Goal: Transaction & Acquisition: Purchase product/service

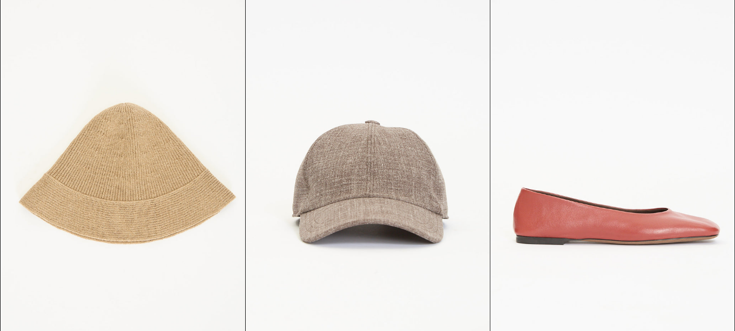
scroll to position [984, 0]
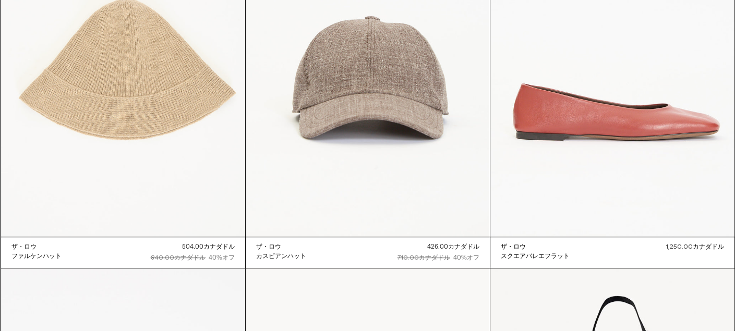
click at [220, 157] on at bounding box center [123, 54] width 244 height 366
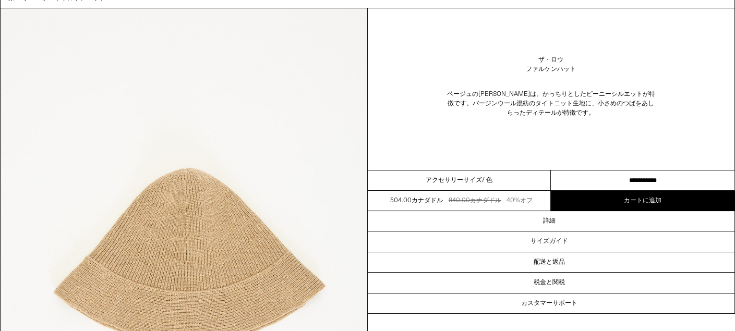
scroll to position [52, 0]
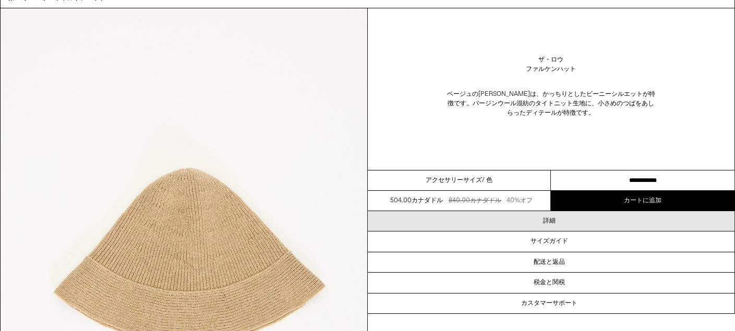
click at [537, 219] on div "詳細" at bounding box center [551, 221] width 367 height 20
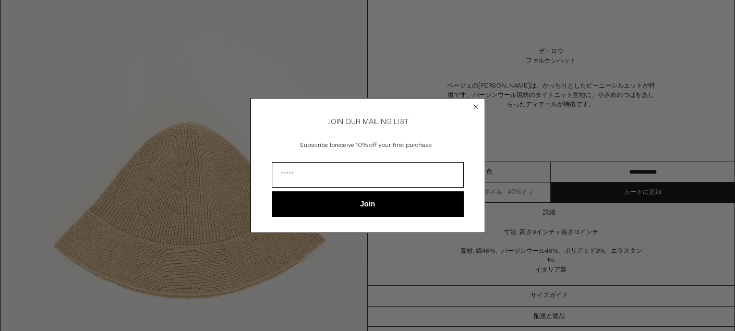
scroll to position [104, 0]
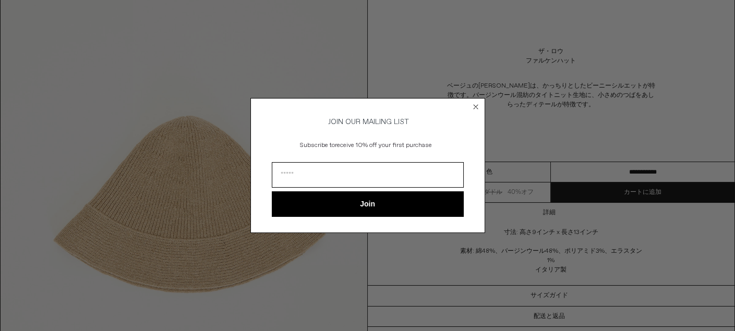
click at [476, 105] on icon "Close dialog" at bounding box center [476, 107] width 4 height 4
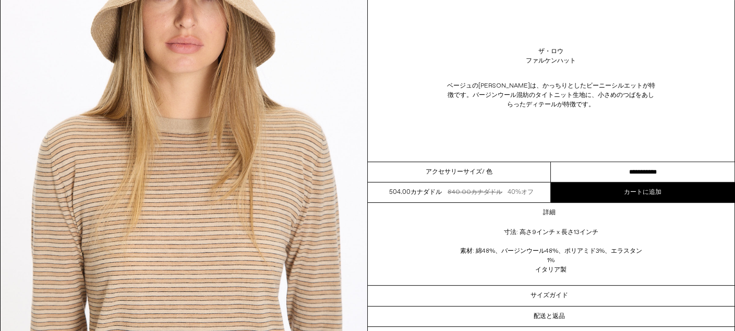
scroll to position [679, 0]
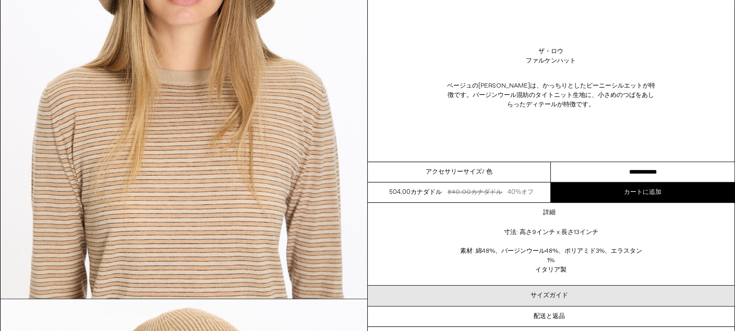
click at [550, 296] on font "サイズガイド" at bounding box center [550, 296] width 38 height 8
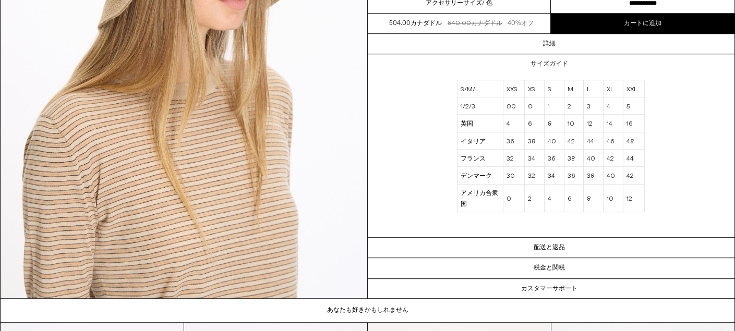
scroll to position [1148, 0]
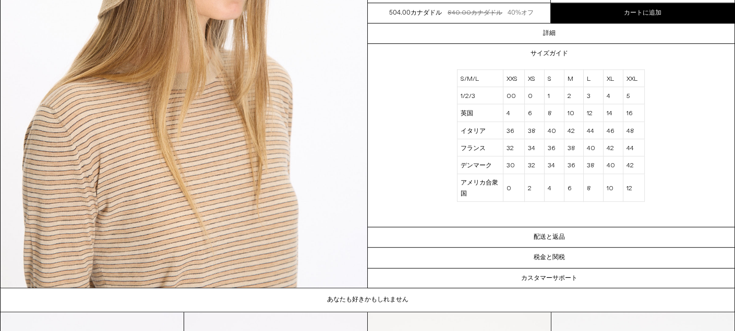
click at [548, 239] on font "配送と返品" at bounding box center [549, 237] width 31 height 8
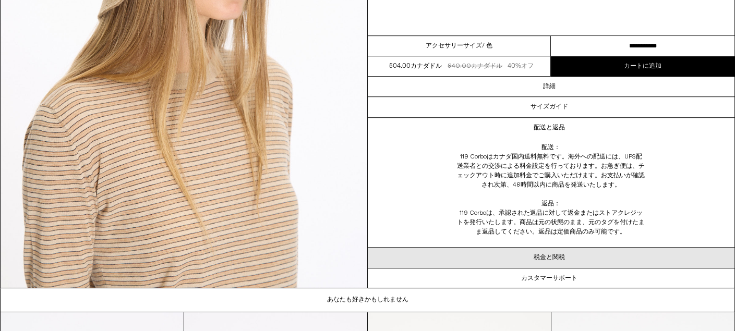
click at [548, 264] on div "税金と関税" at bounding box center [551, 258] width 367 height 20
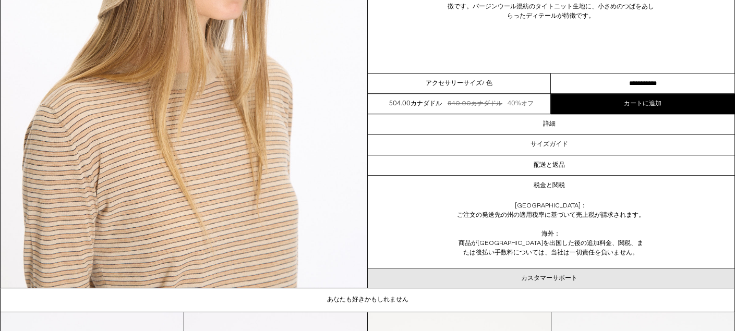
click at [548, 279] on font "カスタマーサポート" at bounding box center [549, 279] width 56 height 8
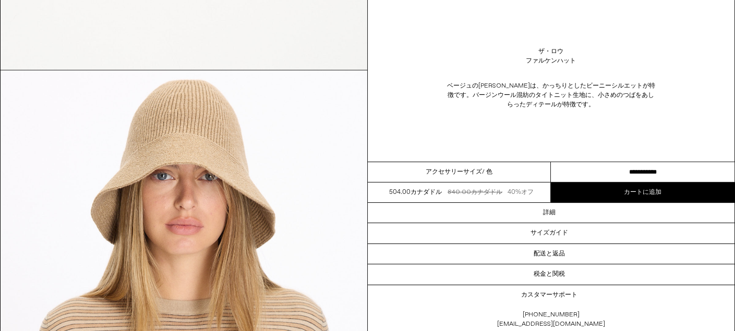
scroll to position [365, 0]
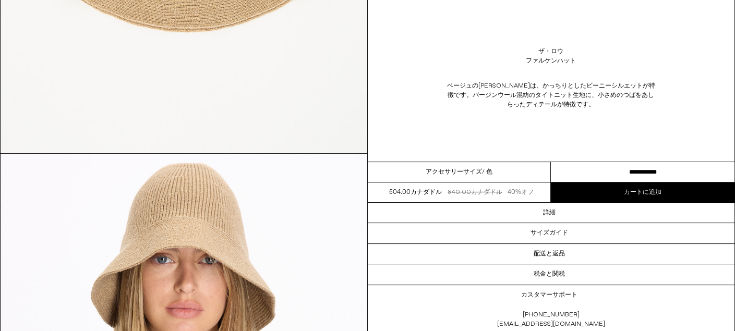
click at [673, 67] on div "ザ・ロウ ファルケンハット" at bounding box center [551, 56] width 367 height 29
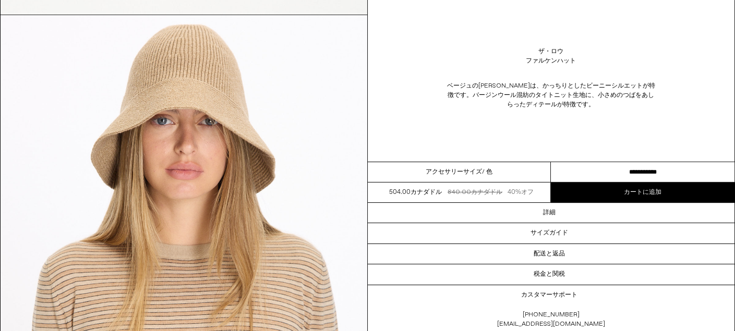
scroll to position [522, 0]
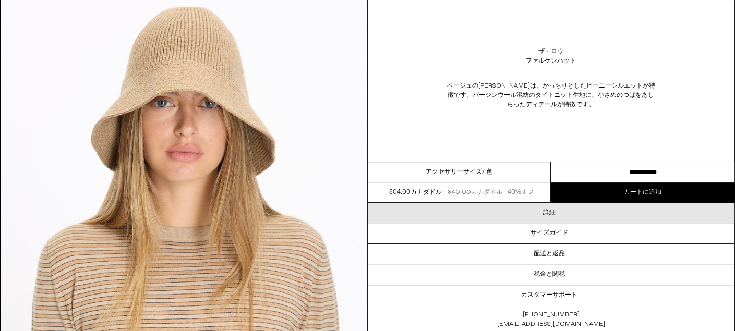
click at [546, 212] on font "詳細" at bounding box center [549, 213] width 13 height 8
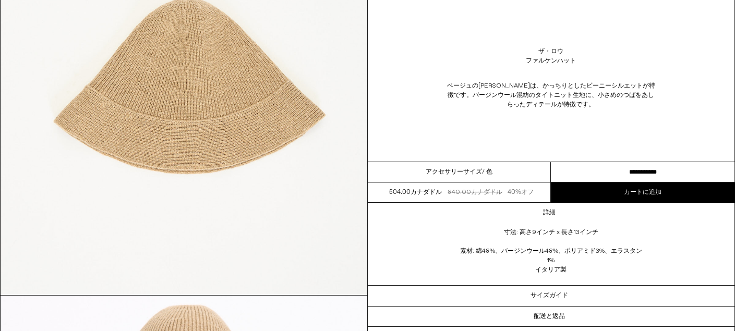
scroll to position [209, 0]
